Goal: Complete application form

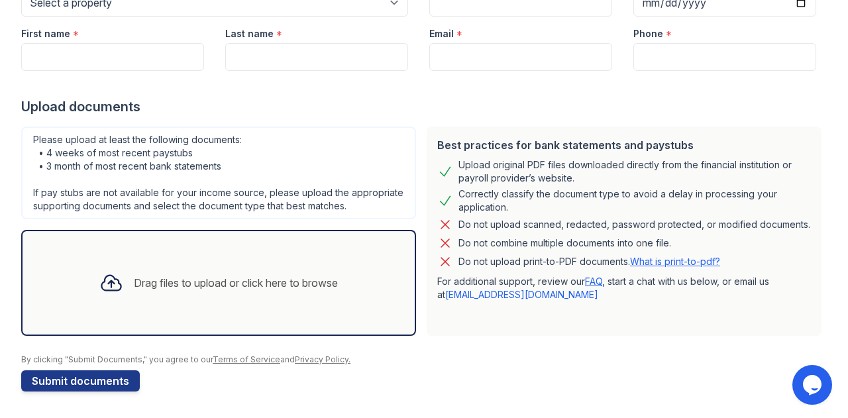
scroll to position [185, 0]
click at [160, 272] on div "Drag files to upload or click here to browse" at bounding box center [219, 283] width 260 height 45
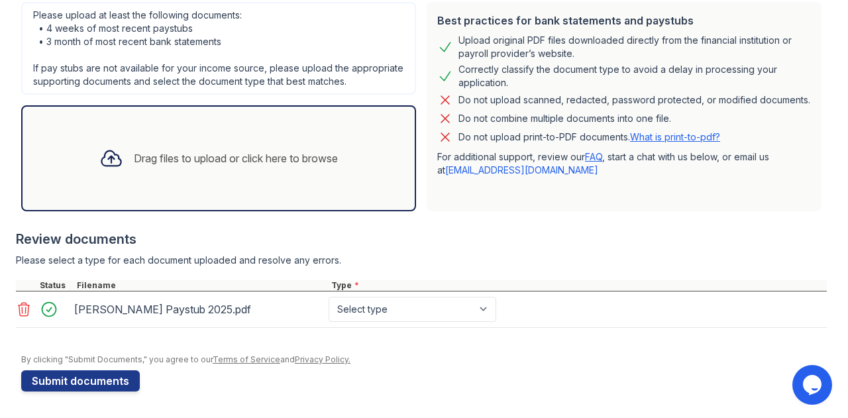
scroll to position [308, 0]
click at [191, 171] on div "Drag files to upload or click here to browse" at bounding box center [219, 158] width 260 height 45
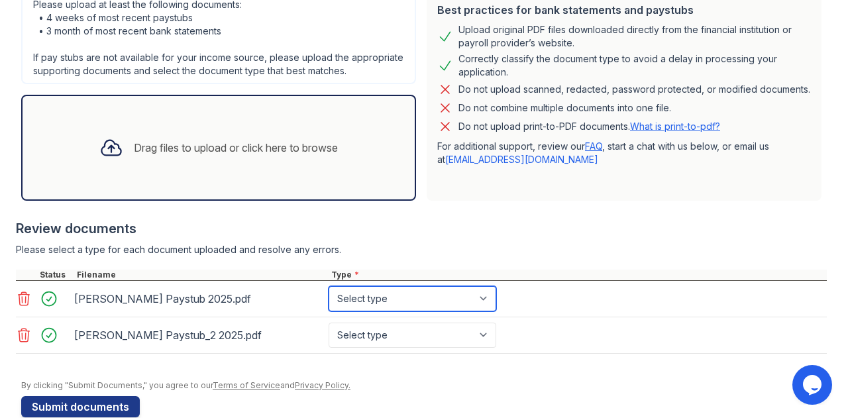
click at [401, 310] on select "Select type Paystub Bank Statement Offer Letter Tax Documents Benefit Award Let…" at bounding box center [413, 298] width 168 height 25
select select "paystub"
click at [329, 298] on select "Select type Paystub Bank Statement Offer Letter Tax Documents Benefit Award Let…" at bounding box center [413, 298] width 168 height 25
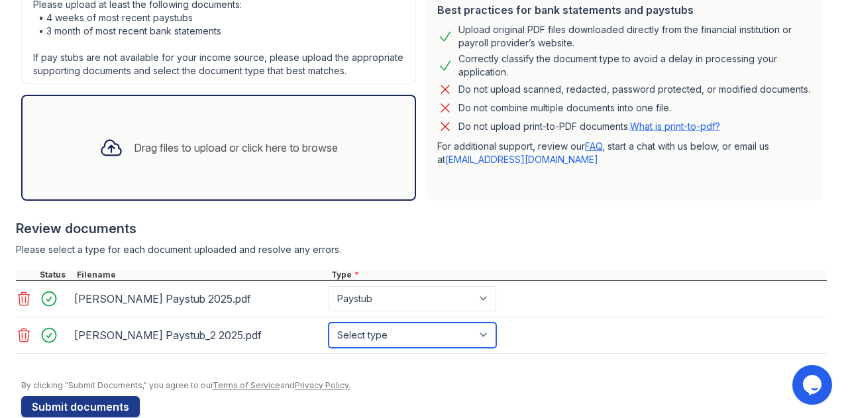
click at [402, 344] on select "Select type Paystub Bank Statement Offer Letter Tax Documents Benefit Award Let…" at bounding box center [413, 335] width 168 height 25
select select "paystub"
click at [329, 333] on select "Select type Paystub Bank Statement Offer Letter Tax Documents Benefit Award Let…" at bounding box center [413, 335] width 168 height 25
click at [160, 156] on div "Drag files to upload or click here to browse" at bounding box center [236, 148] width 204 height 16
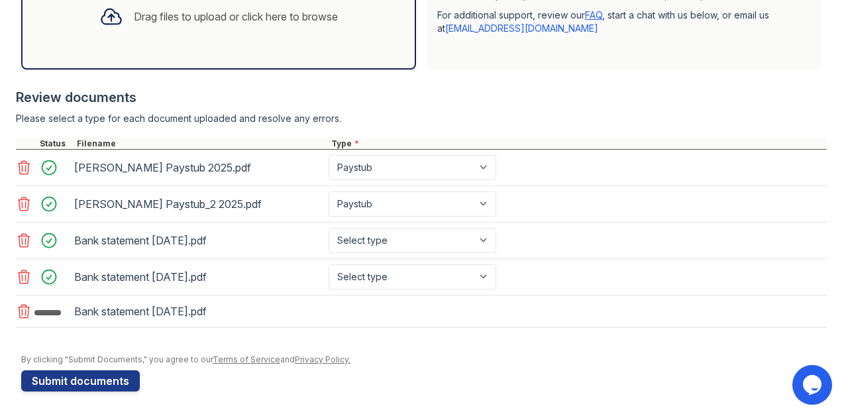
scroll to position [452, 0]
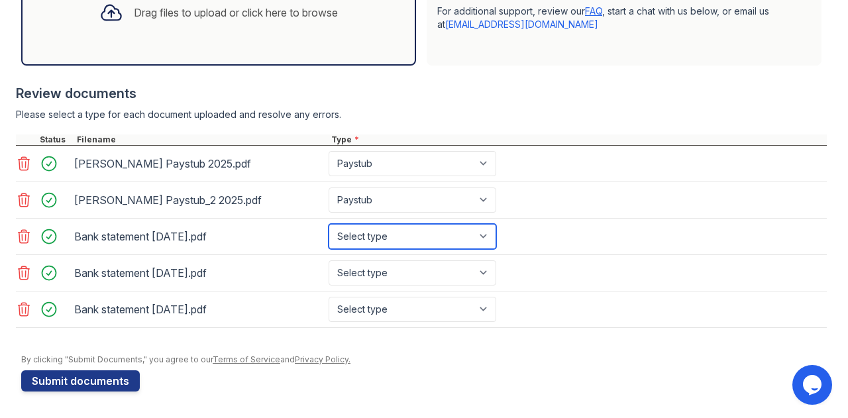
click at [449, 243] on select "Select type Paystub Bank Statement Offer Letter Tax Documents Benefit Award Let…" at bounding box center [413, 236] width 168 height 25
select select "bank_statement"
click at [329, 226] on select "Select type Paystub Bank Statement Offer Letter Tax Documents Benefit Award Let…" at bounding box center [413, 236] width 168 height 25
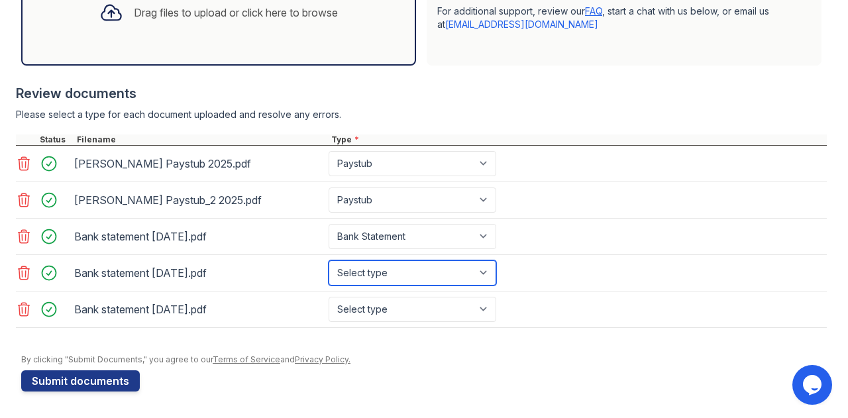
click at [384, 279] on select "Select type Paystub Bank Statement Offer Letter Tax Documents Benefit Award Let…" at bounding box center [413, 273] width 168 height 25
select select "bank_statement"
click at [329, 262] on select "Select type Paystub Bank Statement Offer Letter Tax Documents Benefit Award Let…" at bounding box center [413, 273] width 168 height 25
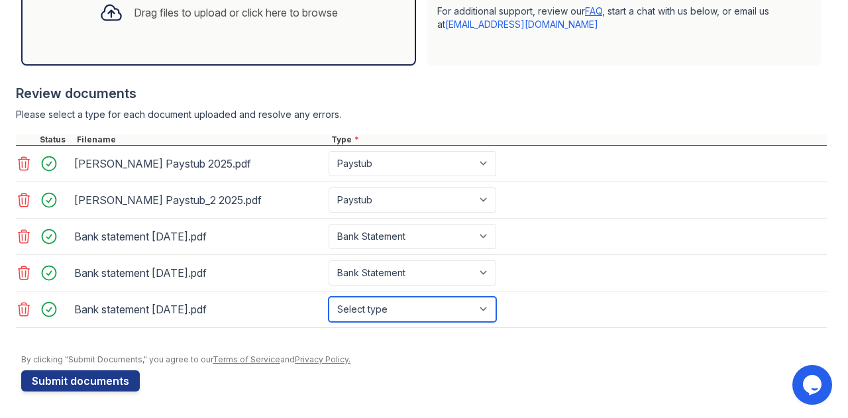
click at [387, 318] on select "Select type Paystub Bank Statement Offer Letter Tax Documents Benefit Award Let…" at bounding box center [413, 309] width 168 height 25
select select "bank_statement"
click at [329, 298] on select "Select type Paystub Bank Statement Offer Letter Tax Documents Benefit Award Let…" at bounding box center [413, 309] width 168 height 25
click at [214, 361] on link "Terms of Service" at bounding box center [247, 360] width 68 height 10
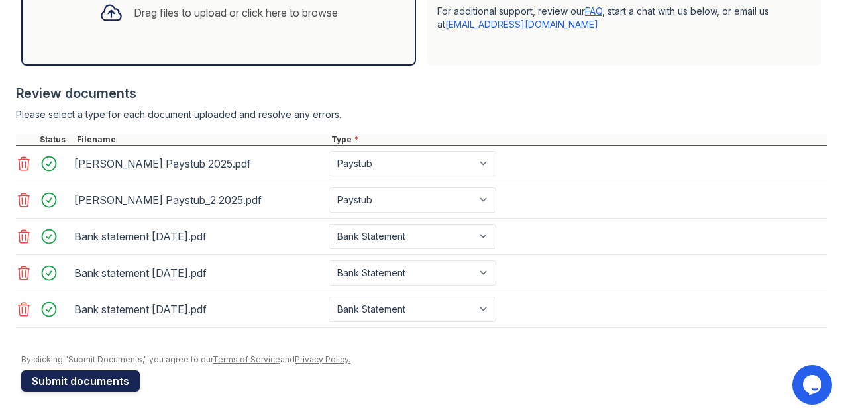
click at [84, 381] on button "Submit documents" at bounding box center [80, 381] width 119 height 21
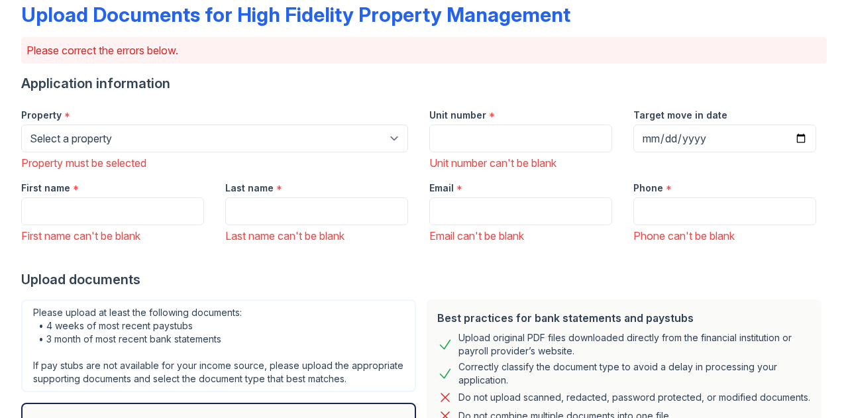
scroll to position [75, 0]
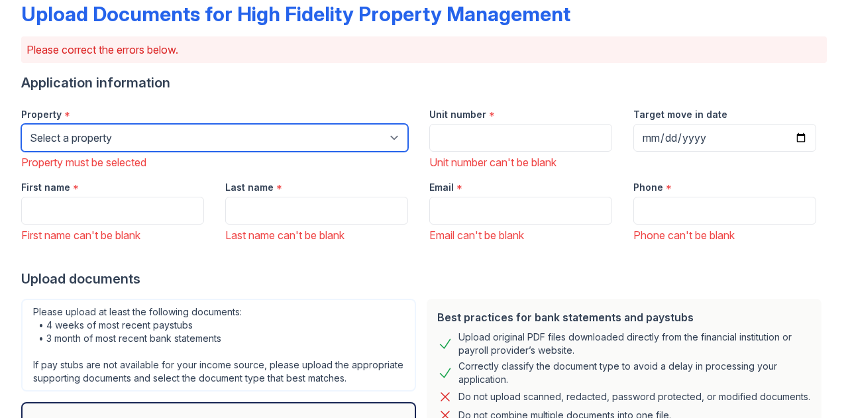
click at [195, 133] on select "Select a property [STREET_ADDRESS][GEOGRAPHIC_DATA][US_STATE][STREET_ADDRESS] […" at bounding box center [214, 138] width 387 height 28
select select "4793"
click at [21, 124] on select "Select a property [STREET_ADDRESS][GEOGRAPHIC_DATA][US_STATE][STREET_ADDRESS] […" at bounding box center [214, 138] width 387 height 28
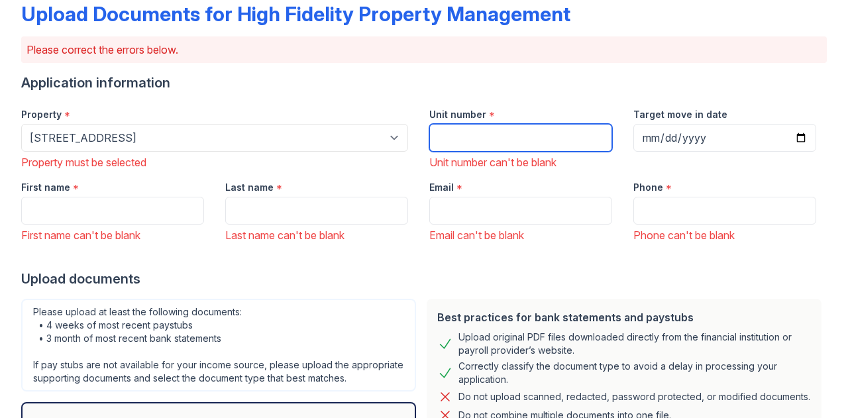
click at [475, 135] on input "Unit number" at bounding box center [521, 138] width 183 height 28
type input "3"
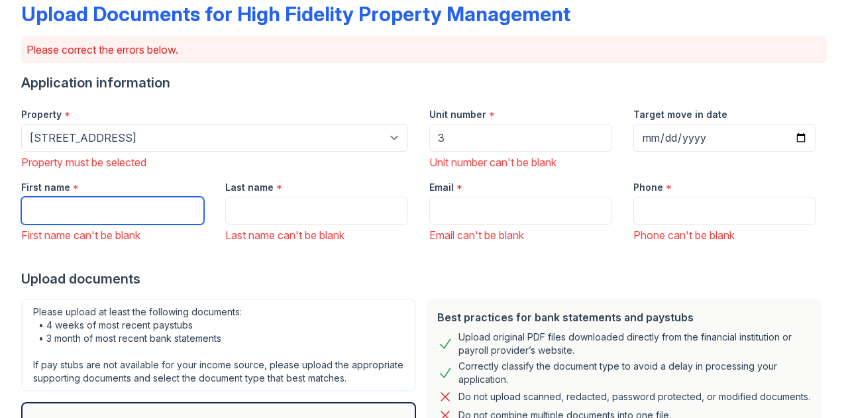
click at [122, 205] on input "First name" at bounding box center [112, 211] width 183 height 28
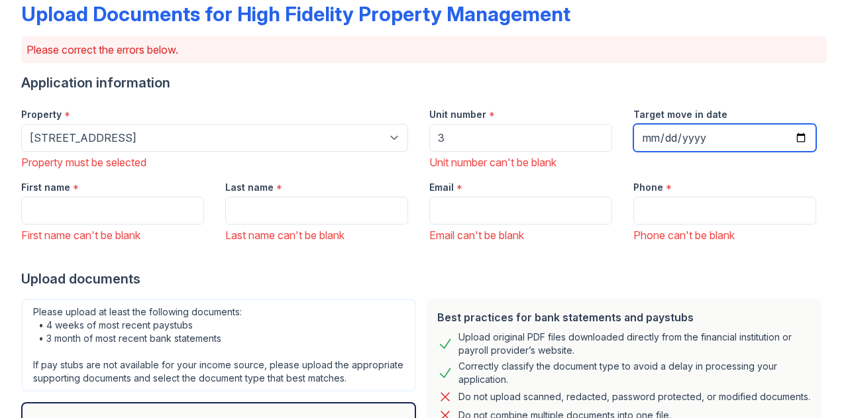
click at [789, 135] on input "Target move in date" at bounding box center [725, 138] width 183 height 28
type input "[DATE]"
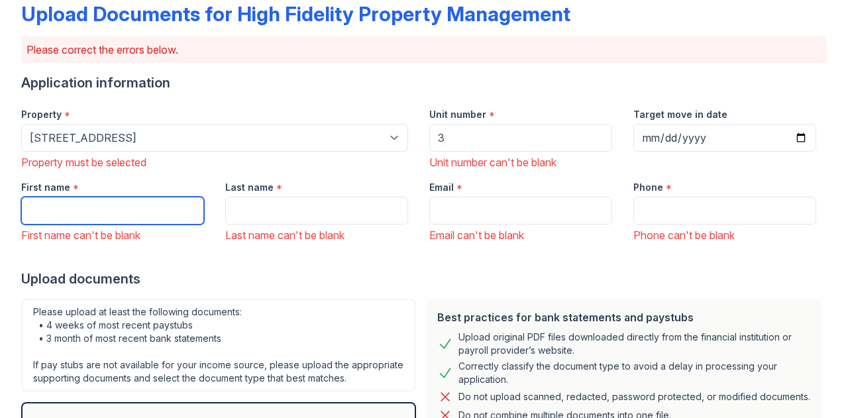
click at [106, 216] on input "First name" at bounding box center [112, 211] width 183 height 28
type input "[PERSON_NAME]"
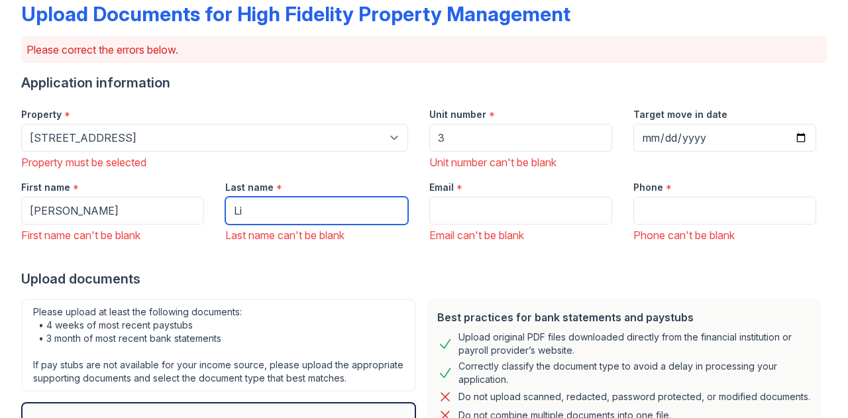
type input "Li"
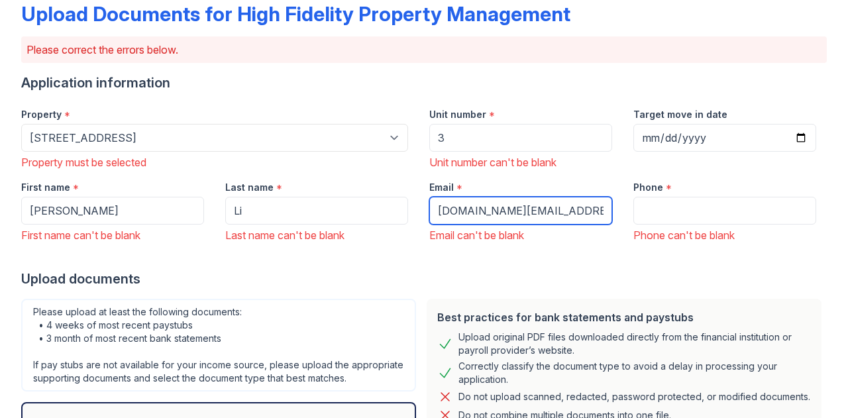
type input "[DOMAIN_NAME][EMAIL_ADDRESS][DOMAIN_NAME]"
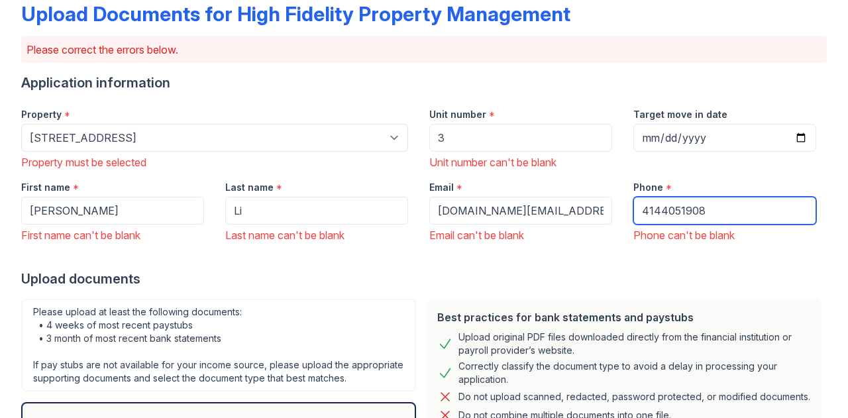
type input "4144051908"
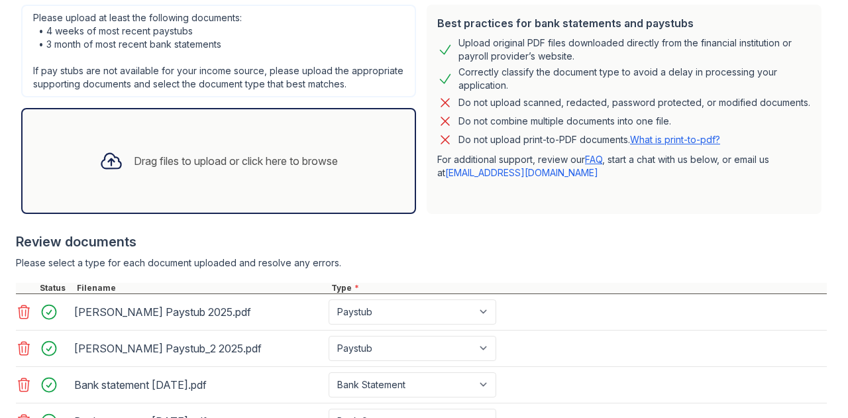
scroll to position [370, 0]
click at [522, 232] on div at bounding box center [421, 225] width 811 height 13
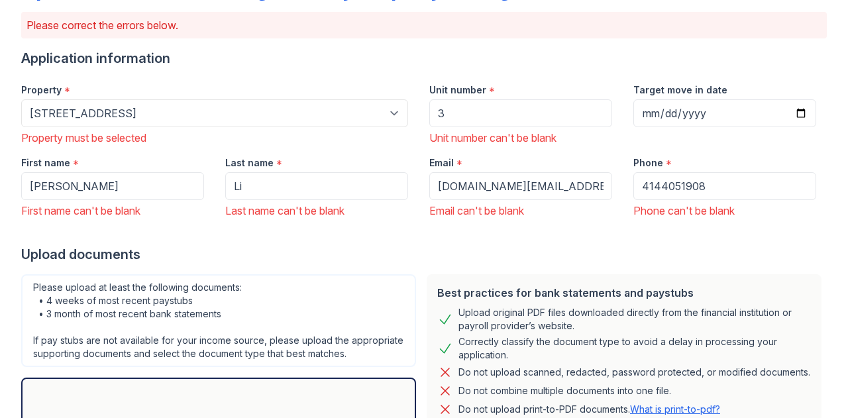
scroll to position [93, 0]
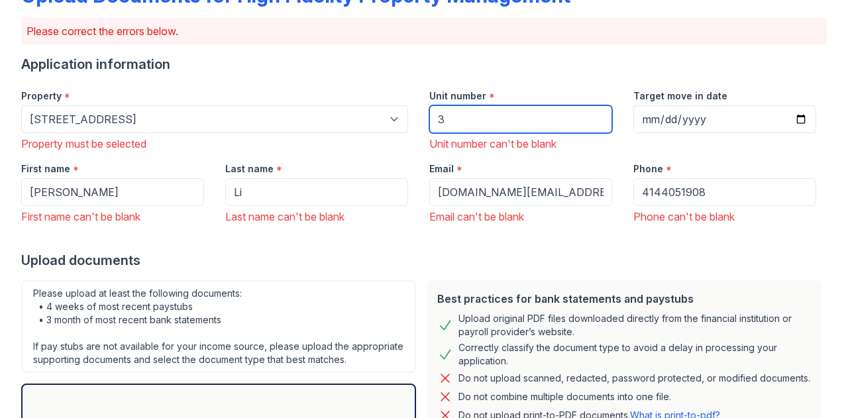
click at [494, 112] on input "3" at bounding box center [521, 119] width 183 height 28
type input "3R"
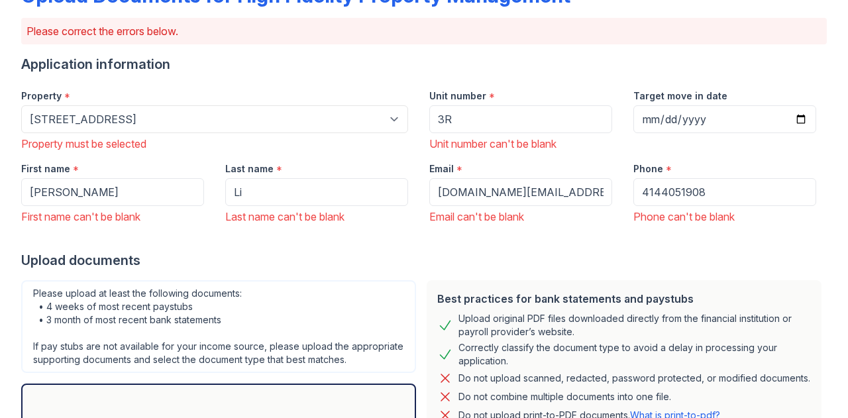
click at [416, 238] on div at bounding box center [424, 238] width 806 height 27
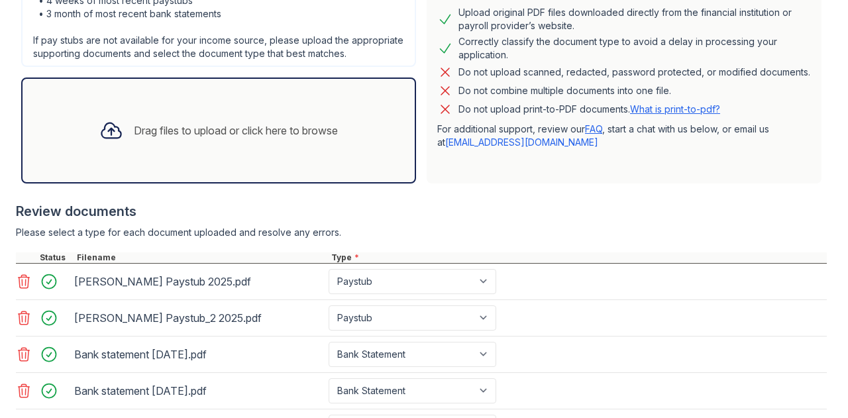
scroll to position [526, 0]
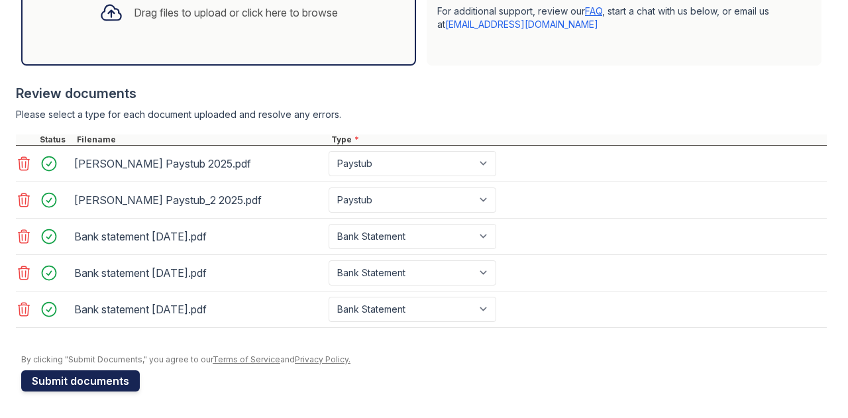
click at [46, 380] on button "Submit documents" at bounding box center [80, 381] width 119 height 21
